Goal: Obtain resource: Obtain resource

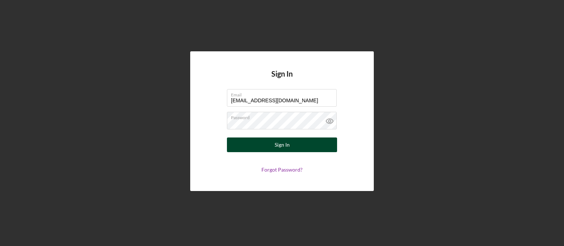
type input "[EMAIL_ADDRESS][DOMAIN_NAME]"
click at [273, 145] on button "Sign In" at bounding box center [282, 145] width 110 height 15
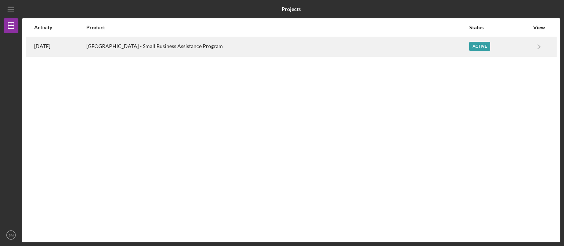
click at [517, 46] on div "Active" at bounding box center [499, 46] width 60 height 18
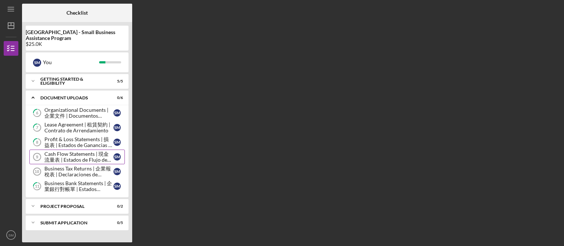
click at [86, 159] on div "Cash Flow Statements | 現金流量表 | Estados de Flujo de Efectivo" at bounding box center [78, 157] width 69 height 12
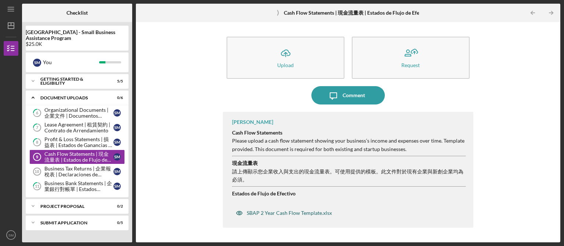
click at [314, 215] on div "SBAP 2 Year Cash Flow Template.xlsx" at bounding box center [289, 213] width 85 height 6
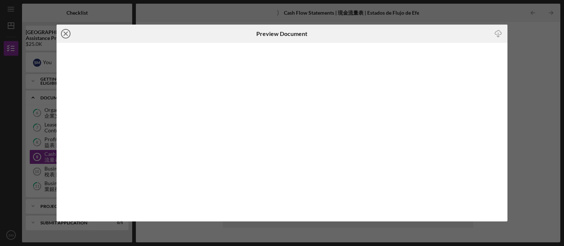
click at [64, 36] on icon "Icon/Close" at bounding box center [66, 34] width 18 height 18
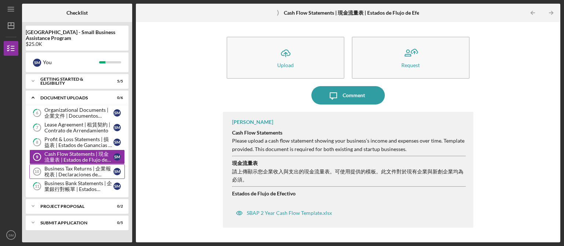
click at [75, 172] on div "Business Tax Returns | 企業報稅表 | Declaraciones de Impuestos del Negocio" at bounding box center [78, 172] width 69 height 12
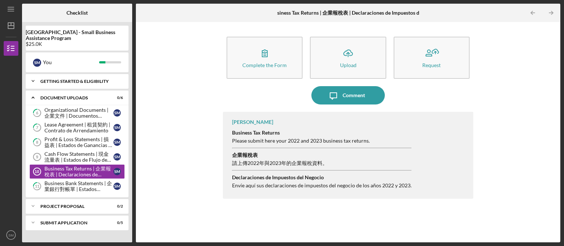
click at [41, 83] on div "Getting Started & Eligibility" at bounding box center [79, 81] width 79 height 4
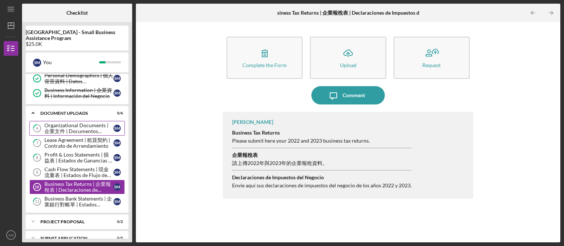
scroll to position [71, 0]
